Goal: Check status: Check status

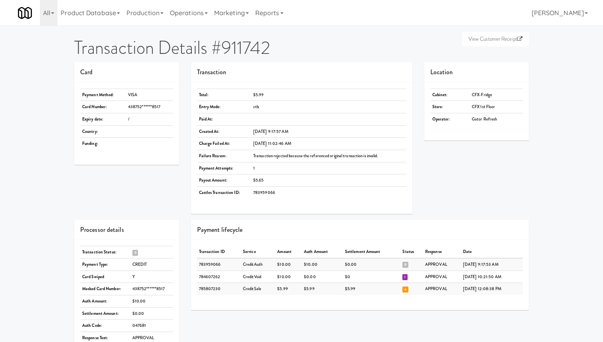
scroll to position [26, 0]
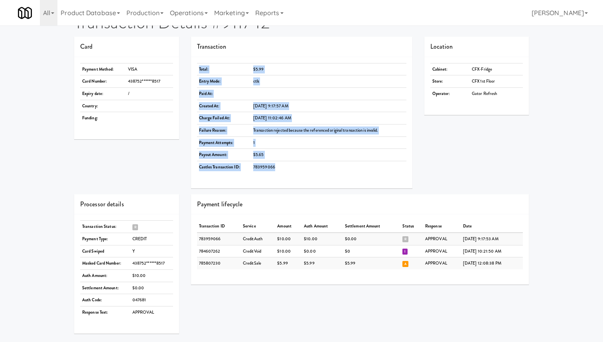
drag, startPoint x: 283, startPoint y: 169, endPoint x: 271, endPoint y: 47, distance: 121.7
click at [271, 47] on div "Transaction Total: $5.99 Entry Mode: ctls Paid At: Created At: [DATE] 9:17:57 A…" at bounding box center [301, 112] width 221 height 151
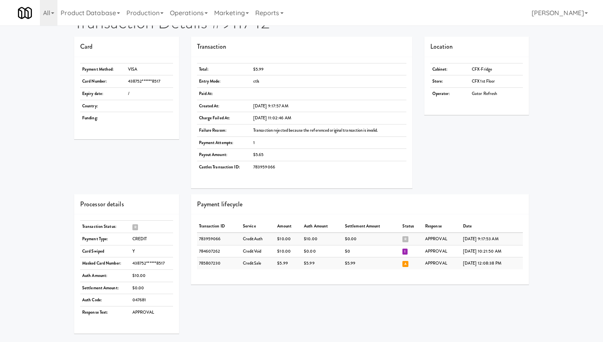
click at [262, 83] on td "ctls" at bounding box center [328, 81] width 155 height 12
drag, startPoint x: 399, startPoint y: 263, endPoint x: 395, endPoint y: 257, distance: 6.1
click at [400, 257] on td "A" at bounding box center [411, 263] width 23 height 12
click at [402, 241] on span "R" at bounding box center [405, 239] width 6 height 6
drag, startPoint x: 394, startPoint y: 240, endPoint x: 395, endPoint y: 252, distance: 12.8
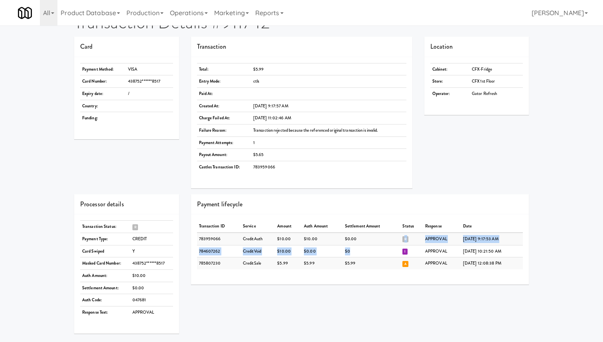
click at [395, 252] on tbody "783959066 CreditAuth $10.00 $10.00 $0.00 R APPROVAL [DATE] 9:17:53 AM 784607262…" at bounding box center [360, 250] width 326 height 37
click at [400, 259] on td "A" at bounding box center [411, 263] width 23 height 12
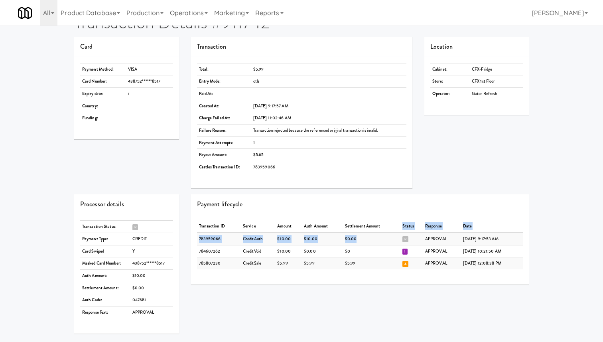
drag, startPoint x: 393, startPoint y: 237, endPoint x: 390, endPoint y: 225, distance: 12.0
click at [390, 226] on table "Transaction ID Service Amount Auth Amount Settlement Amount Status Response Dat…" at bounding box center [360, 244] width 326 height 49
click at [385, 243] on td "$0.00" at bounding box center [372, 238] width 58 height 12
